Goal: Task Accomplishment & Management: Use online tool/utility

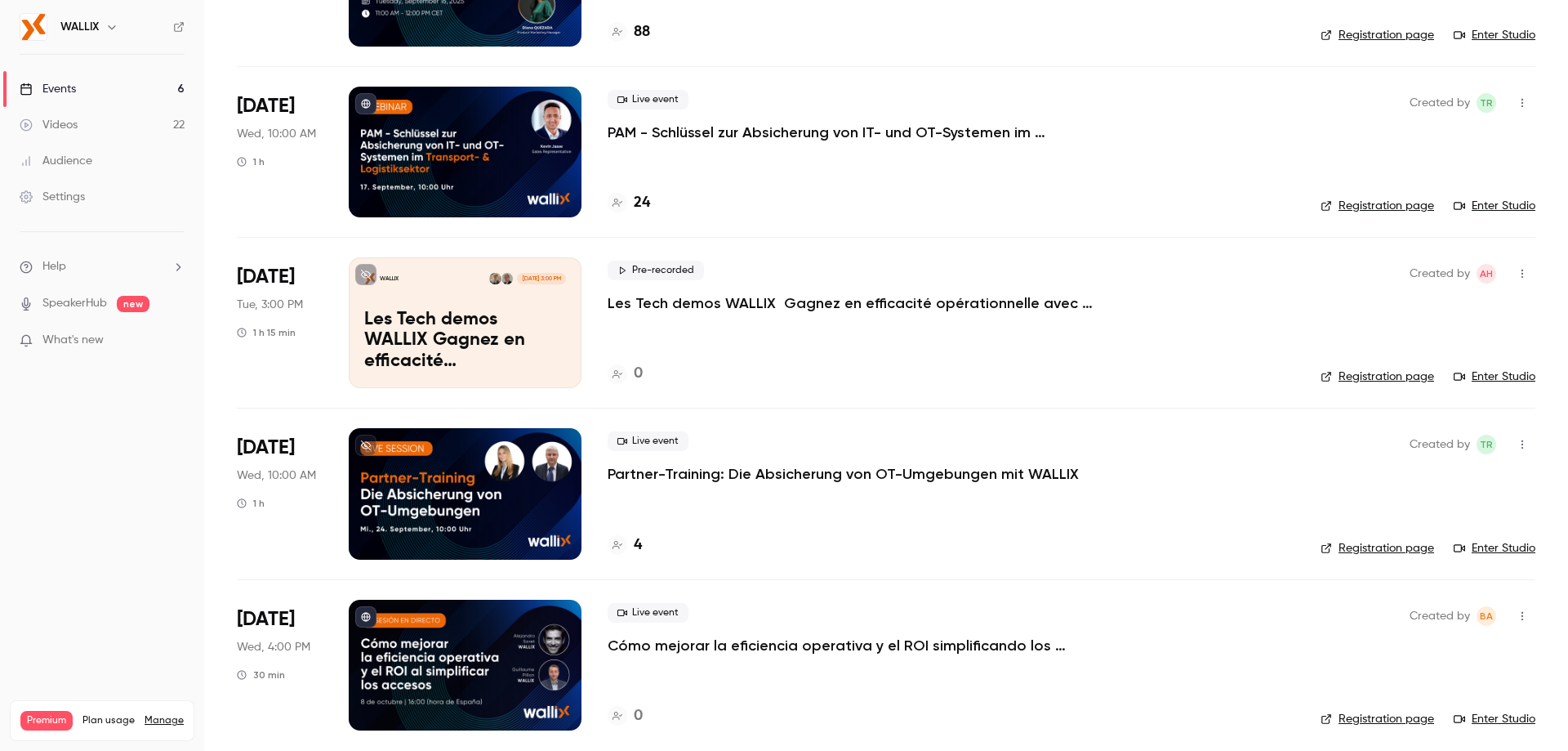
scroll to position [405, 0]
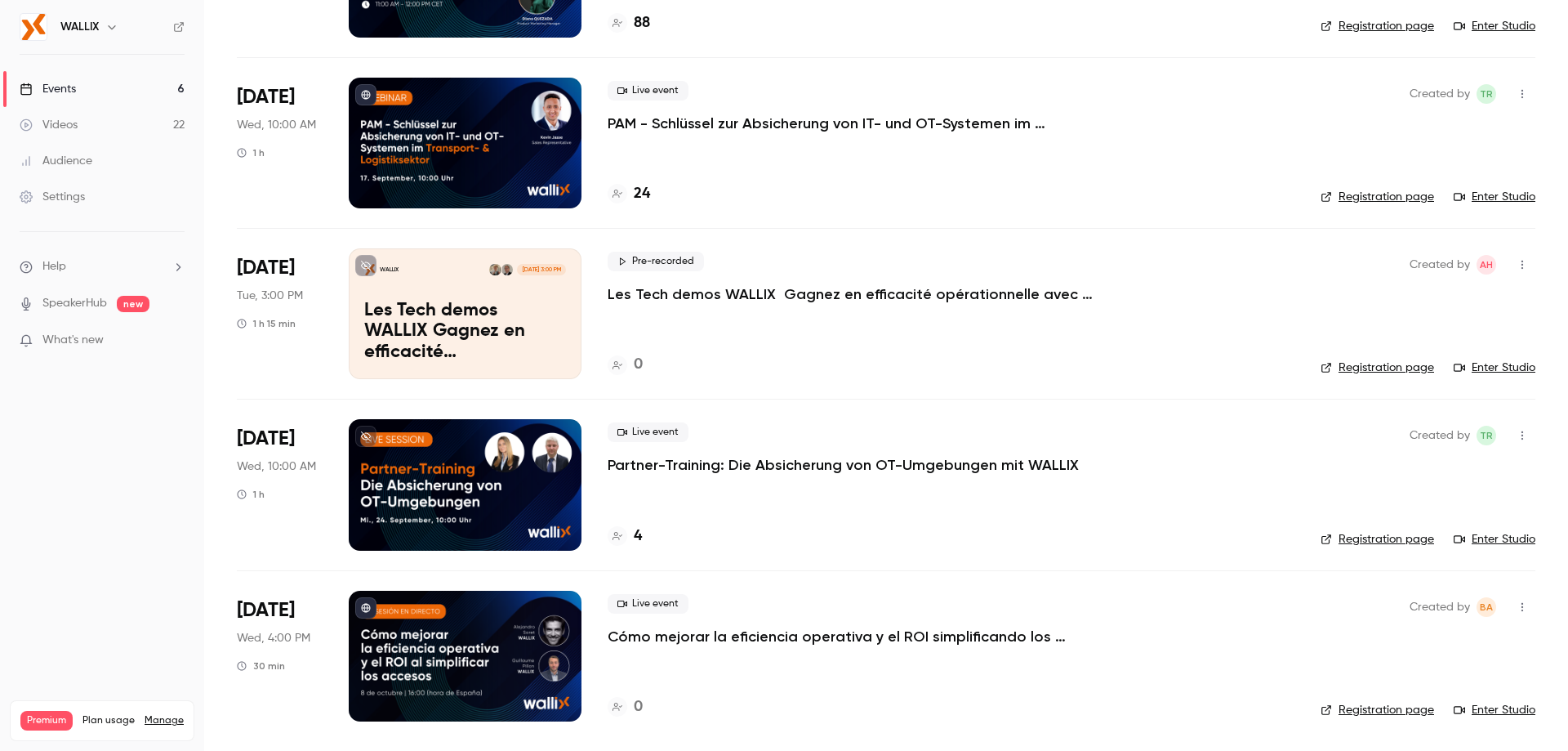
click at [688, 638] on p "Cómo mejorar la eficiencia operativa y el ROI simplificando los accesos" at bounding box center [853, 636] width 490 height 19
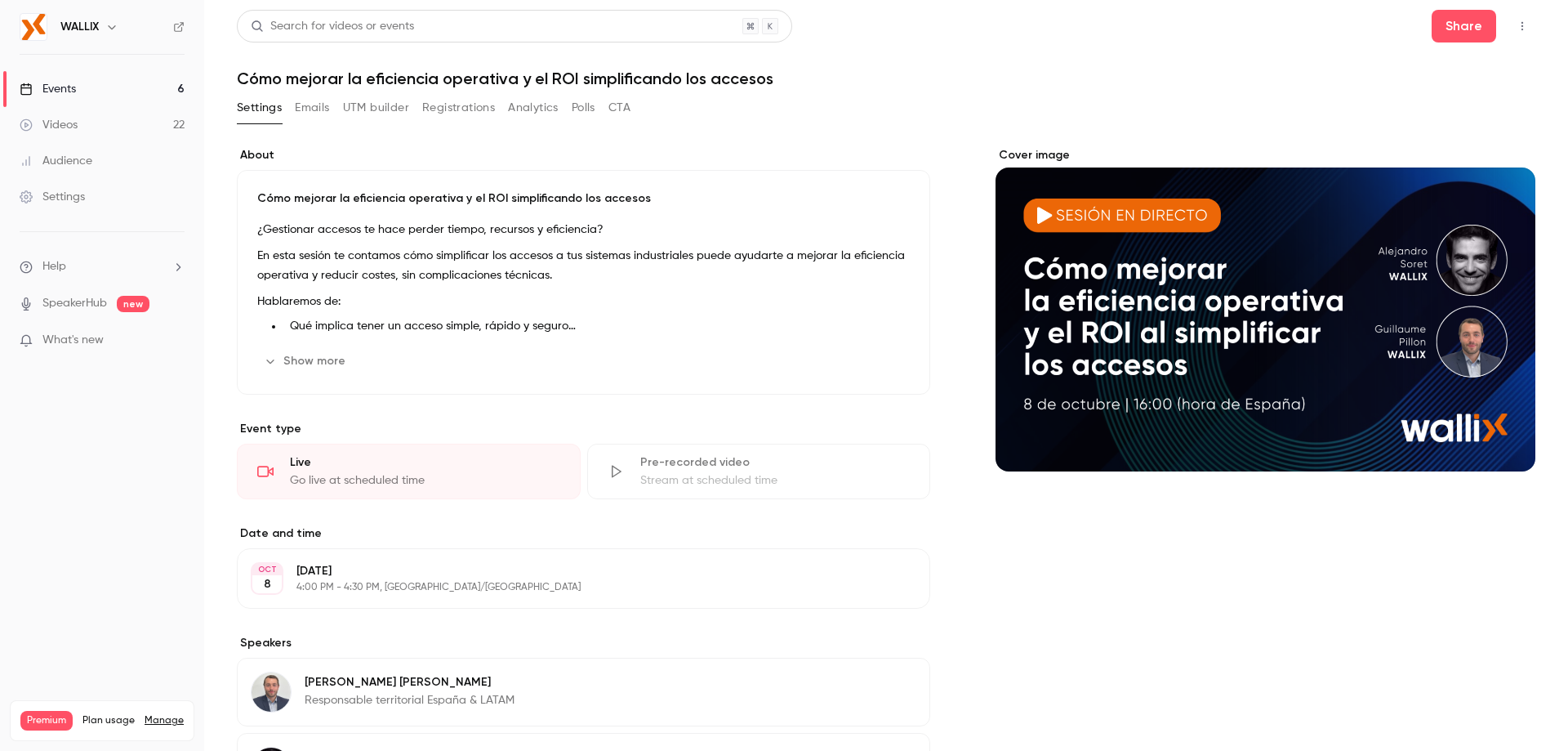
click at [437, 106] on button "Registrations" at bounding box center [458, 107] width 73 height 26
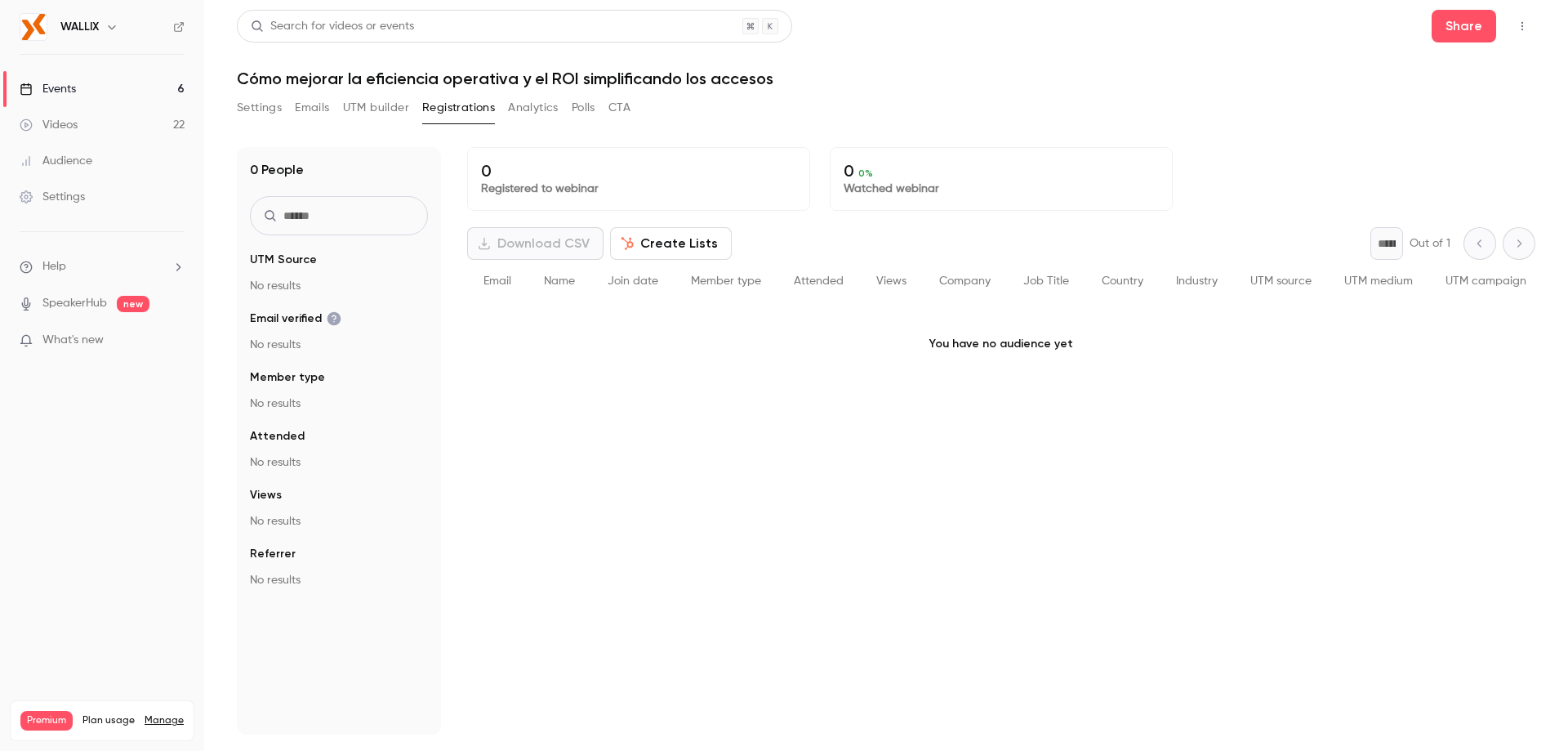
click at [350, 112] on button "UTM builder" at bounding box center [376, 107] width 66 height 26
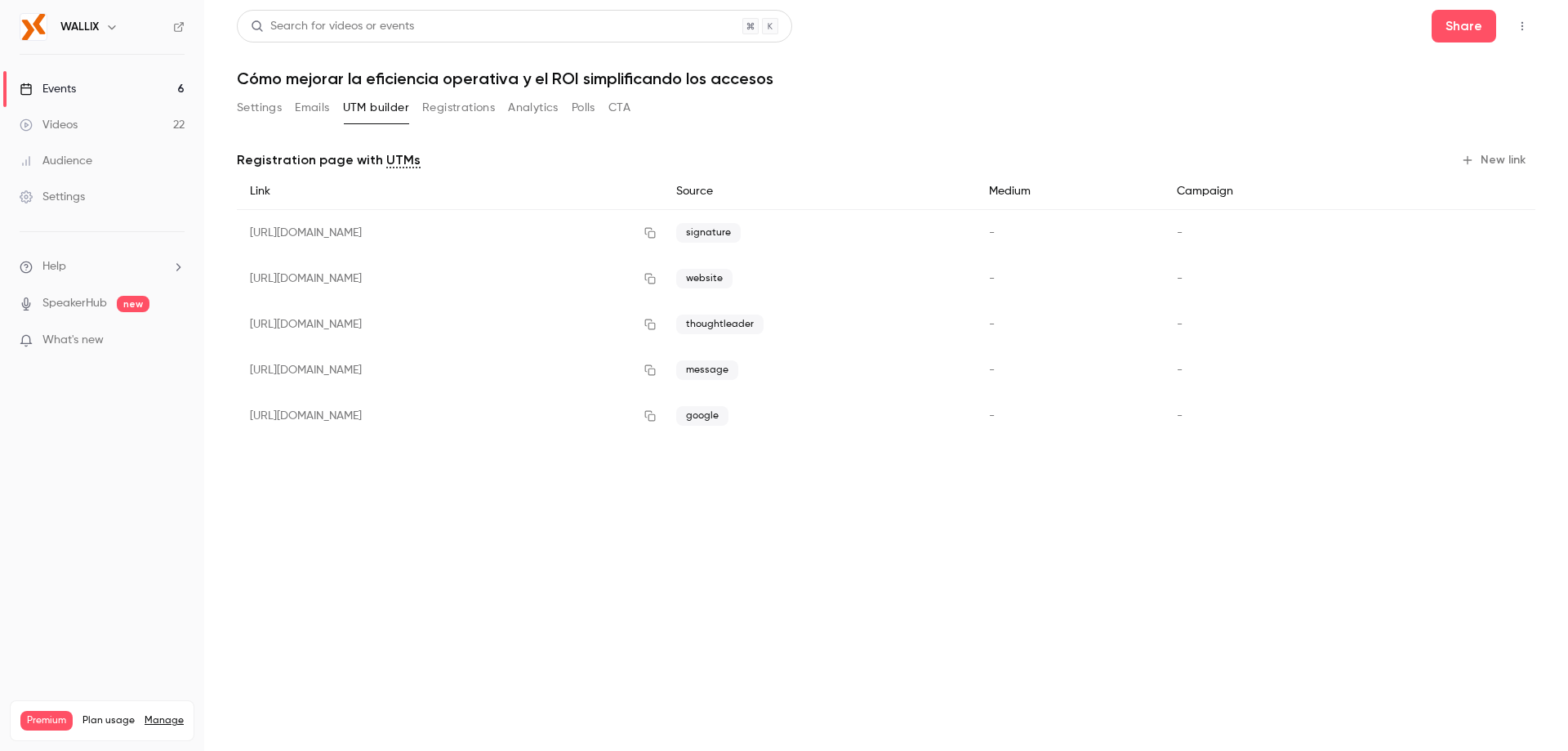
click at [1484, 156] on button "New link" at bounding box center [1495, 160] width 81 height 26
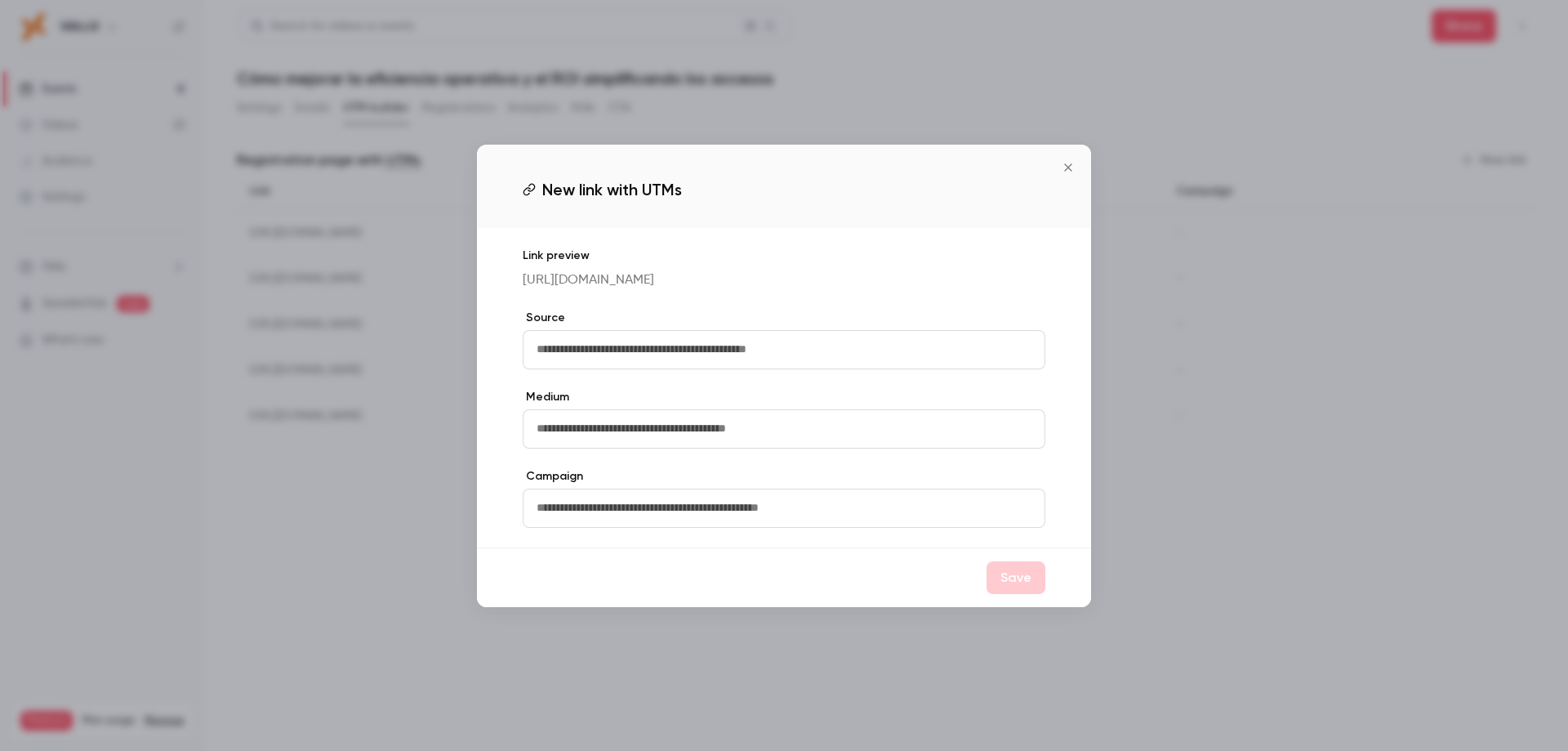
click at [617, 357] on input "text" at bounding box center [784, 350] width 523 height 39
type input "***"
click at [1028, 586] on button "Save" at bounding box center [1017, 578] width 59 height 33
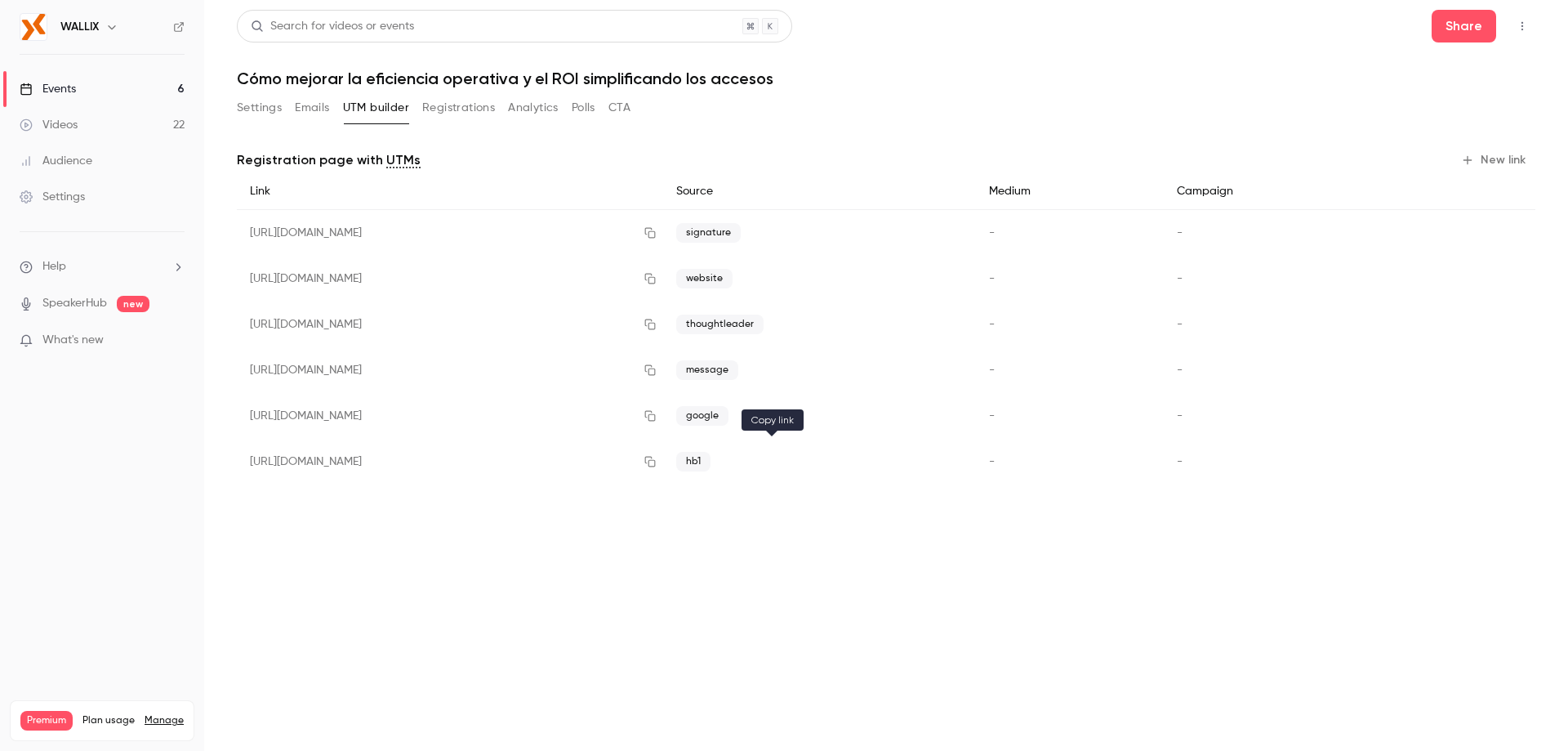
click at [657, 466] on icon "button" at bounding box center [649, 462] width 13 height 12
